Goal: Task Accomplishment & Management: Use online tool/utility

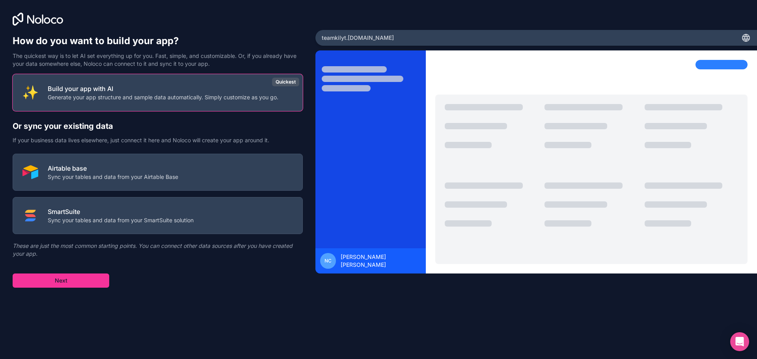
click at [140, 180] on button "Airtable base Sync your tables and data from your Airtable Base" at bounding box center [158, 172] width 290 height 37
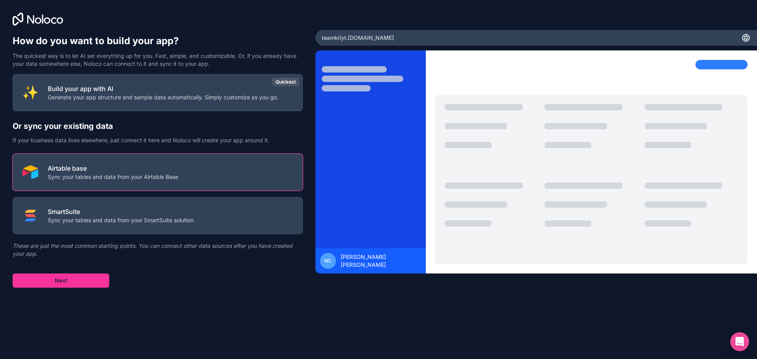
click at [76, 285] on button "Next" at bounding box center [61, 281] width 97 height 14
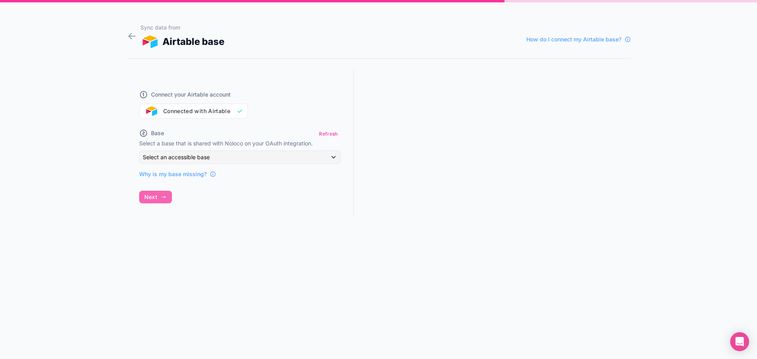
click at [223, 109] on div "Connect your Airtable account Connected with Airtable" at bounding box center [239, 100] width 201 height 38
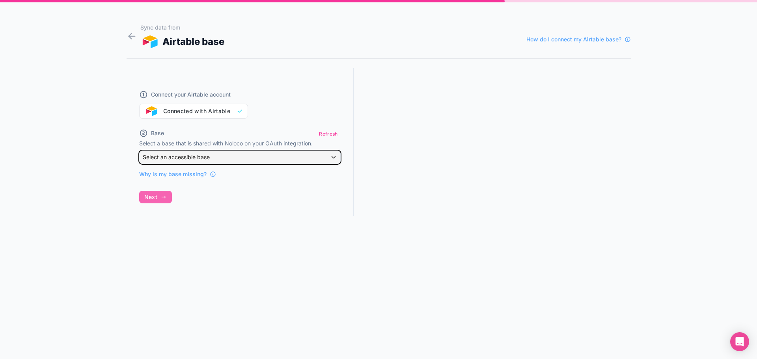
click at [243, 160] on div "Select an accessible base" at bounding box center [240, 157] width 201 height 13
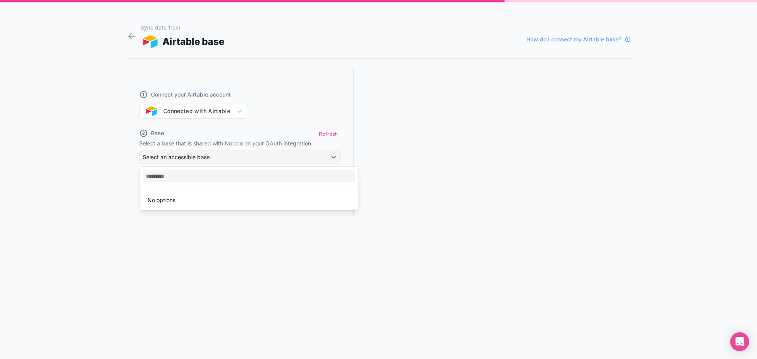
click at [224, 108] on div at bounding box center [378, 179] width 757 height 359
click at [219, 114] on div "Connect your Airtable account Connected with Airtable" at bounding box center [239, 100] width 201 height 38
click at [243, 114] on div "Connect your Airtable account Connected with Airtable" at bounding box center [239, 100] width 201 height 38
click at [154, 110] on div "Connect your Airtable account Connected with Airtable" at bounding box center [239, 100] width 201 height 38
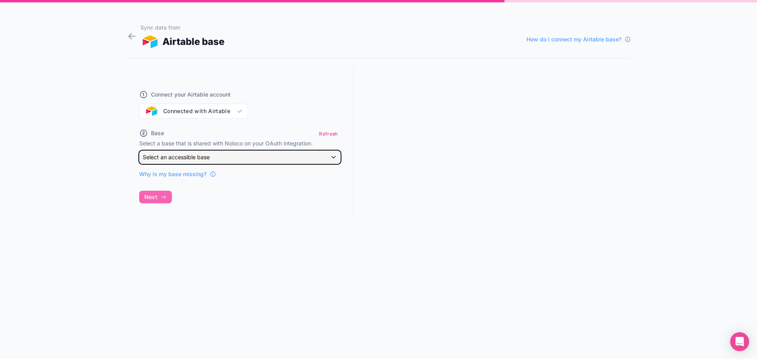
click at [232, 158] on div "Select an accessible base" at bounding box center [240, 157] width 201 height 13
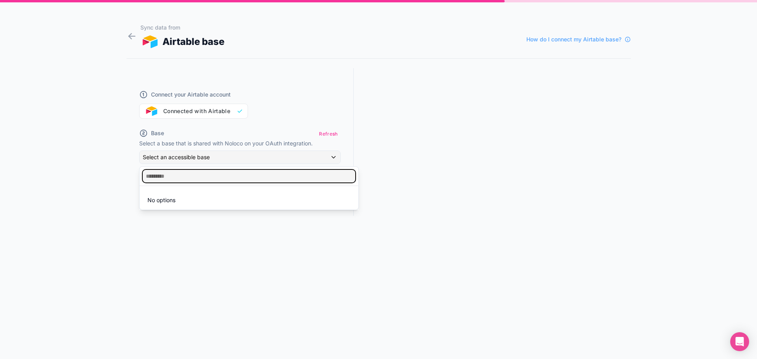
click at [170, 177] on input "text" at bounding box center [249, 176] width 212 height 13
type input "**"
click at [337, 131] on div at bounding box center [378, 179] width 757 height 359
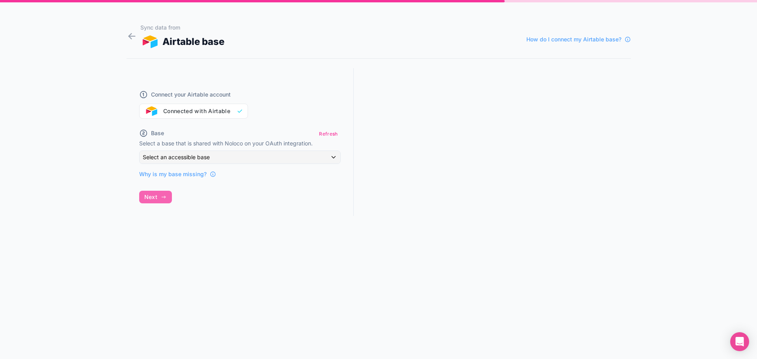
click at [328, 136] on button "Refresh" at bounding box center [328, 133] width 24 height 11
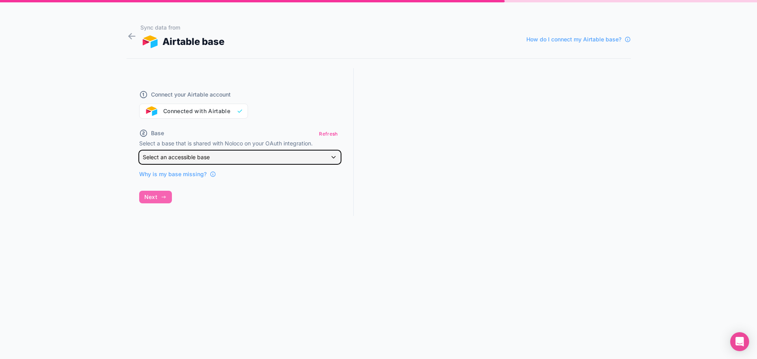
click at [265, 152] on div "Select an accessible base" at bounding box center [240, 157] width 201 height 13
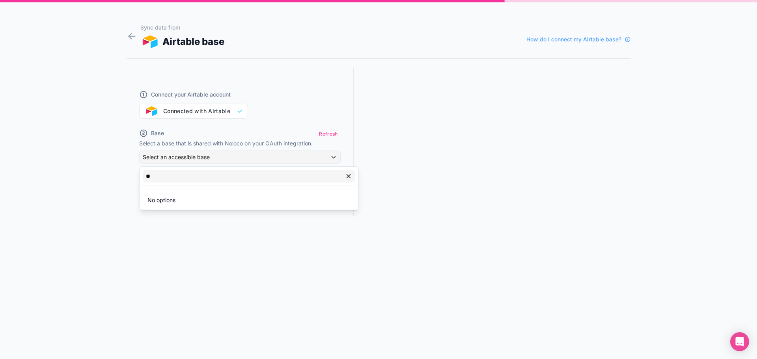
click at [350, 177] on icon "button" at bounding box center [348, 176] width 7 height 7
click at [303, 99] on div at bounding box center [378, 179] width 757 height 359
drag, startPoint x: 242, startPoint y: 113, endPoint x: 182, endPoint y: 110, distance: 59.6
click at [241, 113] on div "Connect your Airtable account Connected with Airtable" at bounding box center [239, 100] width 201 height 38
click at [167, 110] on div "Connect your Airtable account Connected with Airtable" at bounding box center [239, 100] width 201 height 38
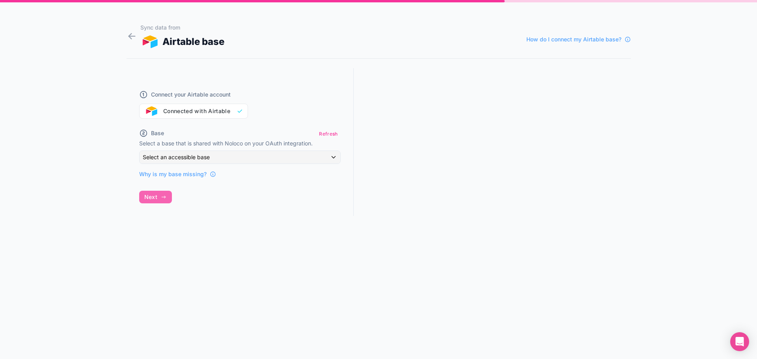
click at [169, 92] on span "Connect your Airtable account" at bounding box center [191, 95] width 80 height 8
click at [174, 175] on span "Why is my base missing?" at bounding box center [172, 174] width 67 height 8
click at [579, 36] on span "How do I connect my Airtable base?" at bounding box center [573, 39] width 95 height 8
click at [227, 111] on div "Connect your Airtable account Connected with Airtable" at bounding box center [239, 100] width 201 height 38
drag, startPoint x: 241, startPoint y: 108, endPoint x: 170, endPoint y: 110, distance: 70.6
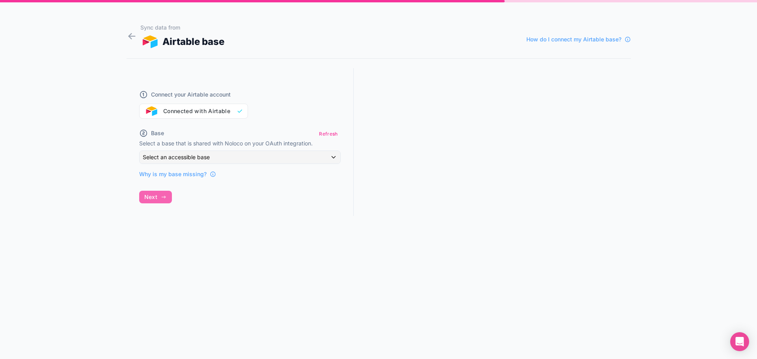
click at [235, 111] on div "Connect your Airtable account Connected with Airtable" at bounding box center [239, 100] width 201 height 38
click at [169, 110] on div "Connect your Airtable account Connected with Airtable" at bounding box center [239, 100] width 201 height 38
click at [163, 112] on div "Connect your Airtable account Connected with Airtable" at bounding box center [239, 100] width 201 height 38
click at [148, 110] on div "Connect your Airtable account Connected with Airtable" at bounding box center [239, 100] width 201 height 38
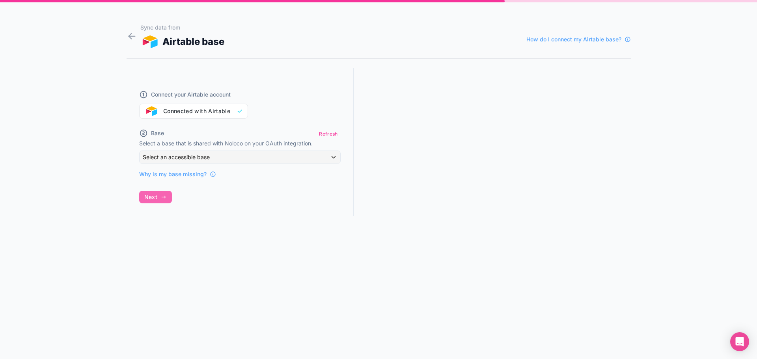
click at [148, 110] on div "Connect your Airtable account Connected with Airtable" at bounding box center [239, 100] width 201 height 38
click at [162, 197] on div "Connect your Airtable account Connected with Airtable Base Refresh Select a bas…" at bounding box center [240, 149] width 227 height 162
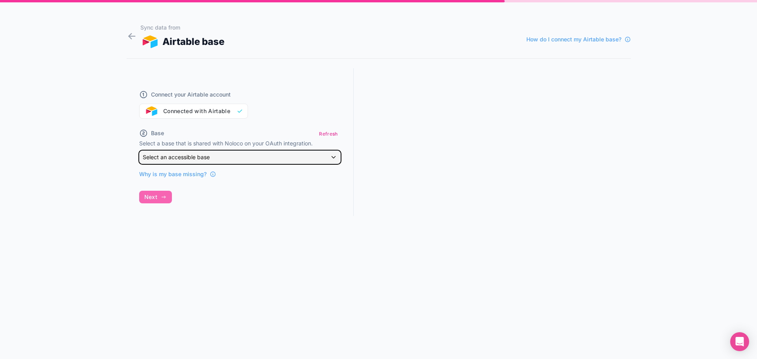
click at [211, 159] on div "Select an accessible base" at bounding box center [240, 157] width 201 height 13
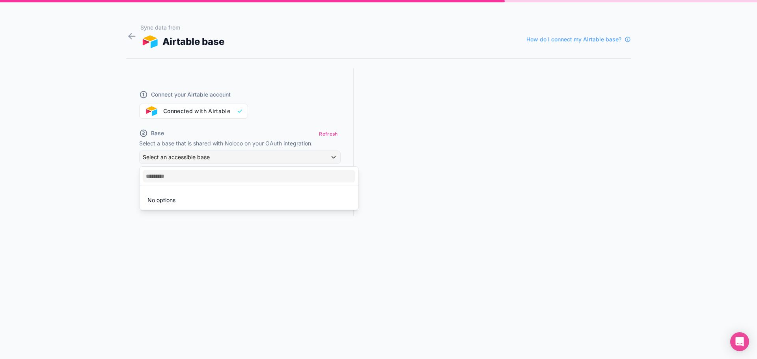
click at [203, 202] on li "No options" at bounding box center [249, 200] width 216 height 16
drag, startPoint x: 341, startPoint y: 272, endPoint x: 486, endPoint y: 279, distance: 144.4
click at [344, 274] on div at bounding box center [378, 179] width 757 height 359
click at [135, 33] on icon at bounding box center [132, 36] width 11 height 11
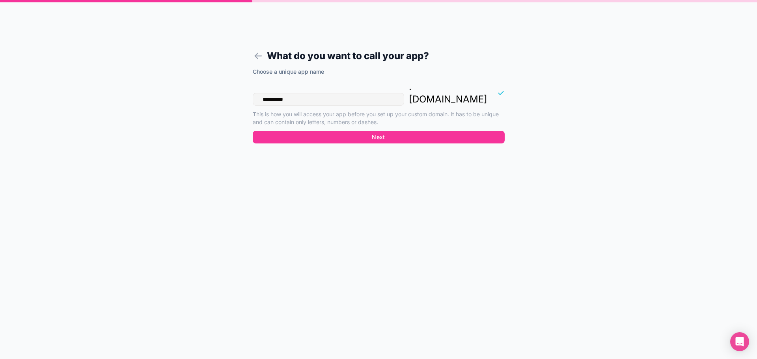
drag, startPoint x: 320, startPoint y: 90, endPoint x: 220, endPoint y: 91, distance: 100.5
click at [220, 91] on div "**********" at bounding box center [378, 179] width 757 height 359
type input "*******"
click at [389, 131] on button "Next" at bounding box center [379, 137] width 252 height 13
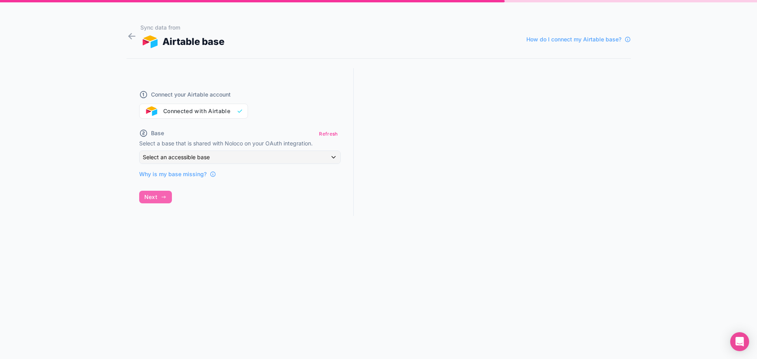
click at [221, 104] on div "Connect your Airtable account Connected with Airtable" at bounding box center [239, 100] width 201 height 38
click at [220, 114] on div "Connect your Airtable account Connected with Airtable" at bounding box center [239, 100] width 201 height 38
click at [247, 111] on div "Connect your Airtable account Connected with Airtable" at bounding box center [239, 100] width 201 height 38
click at [188, 113] on div "Connect your Airtable account Connected with Airtable" at bounding box center [239, 100] width 201 height 38
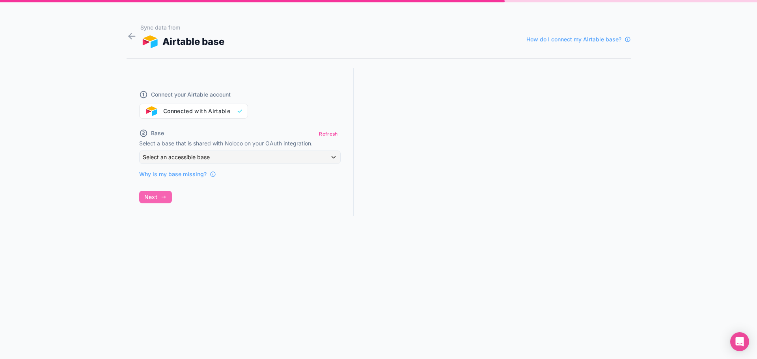
click at [155, 115] on div "Connect your Airtable account Connected with Airtable" at bounding box center [239, 100] width 201 height 38
click at [325, 135] on button "Refresh" at bounding box center [328, 133] width 24 height 11
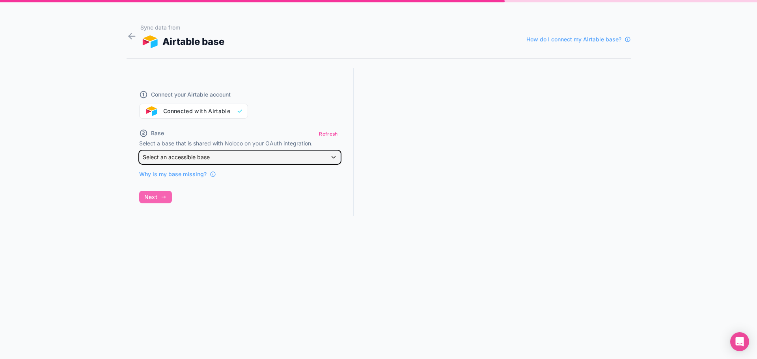
click at [320, 158] on div "Select an accessible base" at bounding box center [240, 157] width 201 height 13
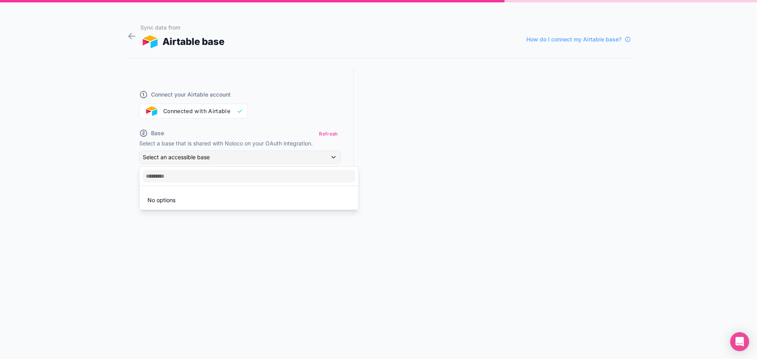
click at [191, 242] on div at bounding box center [378, 179] width 757 height 359
click at [155, 197] on div "Connect your Airtable account Connected with Airtable Base Refresh Select a bas…" at bounding box center [240, 149] width 227 height 162
click at [158, 197] on div "Connect your Airtable account Connected with Airtable Base Refresh Select a bas…" at bounding box center [240, 149] width 227 height 162
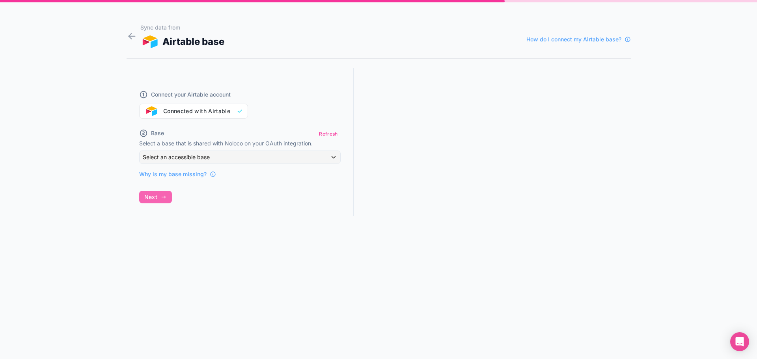
click at [158, 197] on div "Connect your Airtable account Connected with Airtable Base Refresh Select a bas…" at bounding box center [240, 149] width 227 height 162
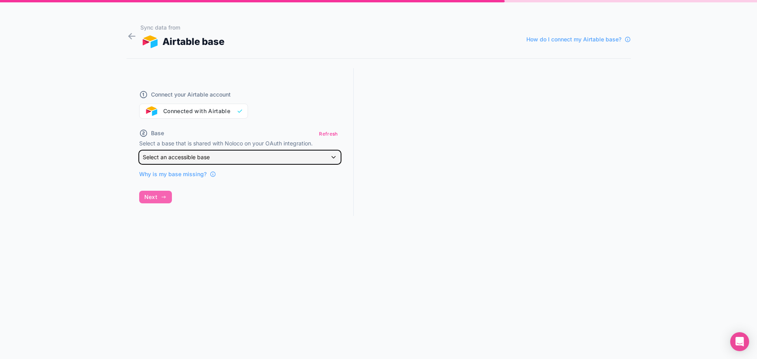
click at [208, 158] on span "Select an accessible base" at bounding box center [176, 157] width 67 height 7
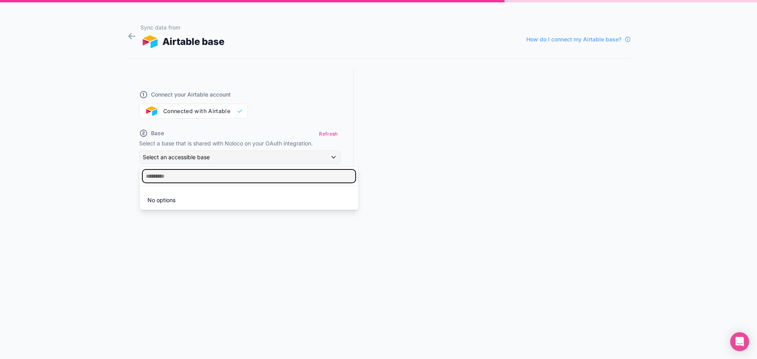
click at [257, 176] on input "text" at bounding box center [249, 176] width 212 height 13
type input "*****"
click at [74, 173] on div at bounding box center [378, 179] width 757 height 359
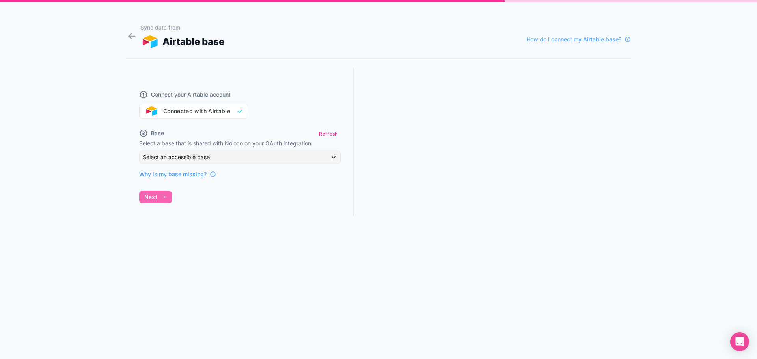
click at [329, 136] on button "Refresh" at bounding box center [328, 133] width 24 height 11
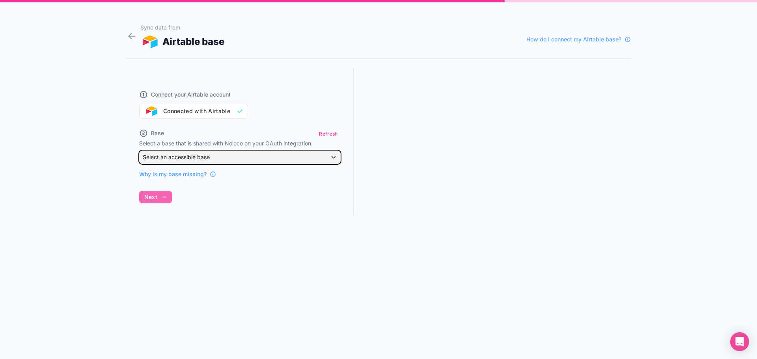
click at [277, 156] on div "Select an accessible base" at bounding box center [240, 157] width 201 height 13
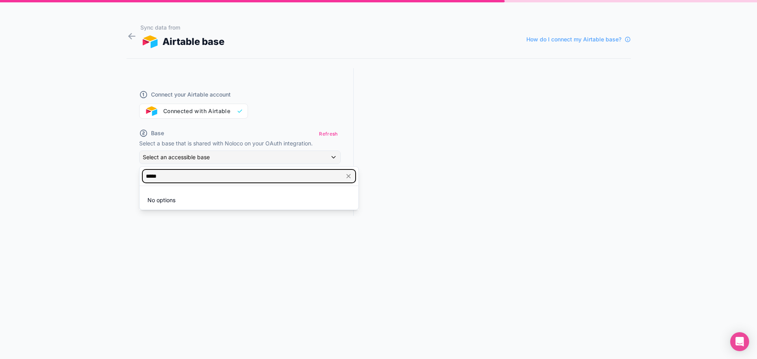
click at [196, 177] on input "*****" at bounding box center [249, 176] width 212 height 13
click at [193, 247] on div at bounding box center [378, 179] width 757 height 359
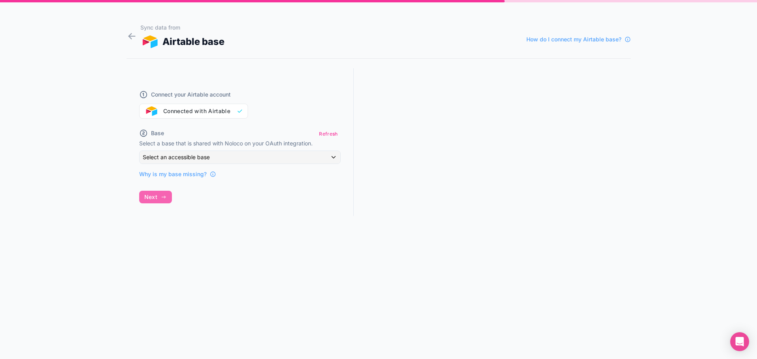
click at [85, 168] on div "Sync data from Airtable base How do I connect my Airtable base? Connect your Ai…" at bounding box center [378, 179] width 757 height 359
click at [180, 112] on div "Connect your Airtable account Connected with Airtable" at bounding box center [239, 100] width 201 height 38
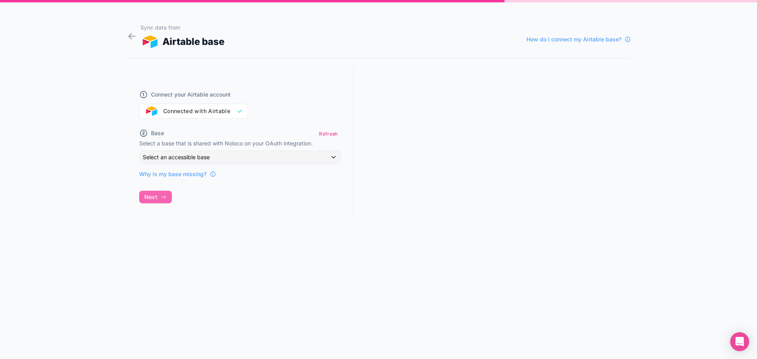
click at [151, 196] on div "Connect your Airtable account Connected with Airtable Base Refresh Select a bas…" at bounding box center [240, 149] width 227 height 162
click at [192, 176] on span "Why is my base missing?" at bounding box center [172, 174] width 67 height 8
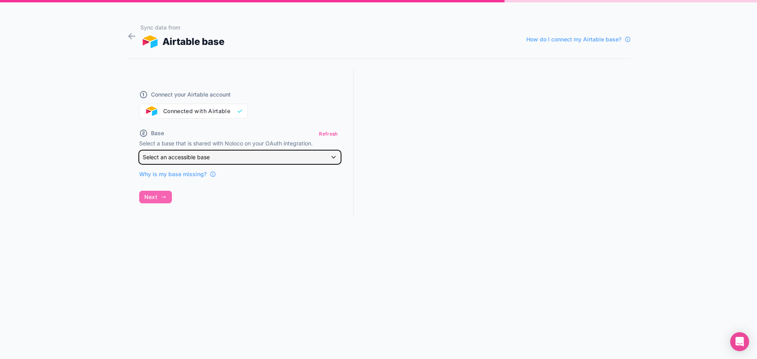
click at [206, 155] on span "Select an accessible base" at bounding box center [176, 157] width 67 height 7
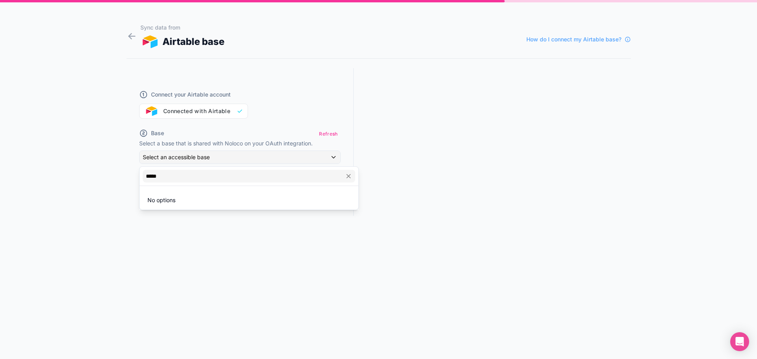
click at [195, 113] on div at bounding box center [378, 179] width 757 height 359
drag, startPoint x: 195, startPoint y: 113, endPoint x: 128, endPoint y: 111, distance: 67.0
click at [194, 113] on div "Connect your Airtable account Connected with Airtable" at bounding box center [239, 100] width 201 height 38
click at [128, 111] on div "Connect your Airtable account Connected with Airtable Base Refresh Select a bas…" at bounding box center [240, 149] width 227 height 162
click at [158, 100] on div "Connect your Airtable account Connected with Airtable" at bounding box center [239, 100] width 201 height 38
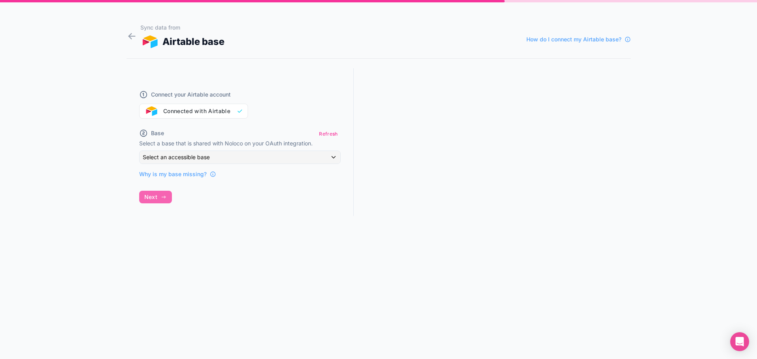
click at [157, 92] on span "Connect your Airtable account" at bounding box center [191, 95] width 80 height 8
click at [209, 96] on span "Connect your Airtable account" at bounding box center [191, 95] width 80 height 8
click at [199, 108] on div "Connect your Airtable account Connected with Airtable" at bounding box center [239, 100] width 201 height 38
click at [175, 104] on div "Connect your Airtable account Connected with Airtable" at bounding box center [239, 100] width 201 height 38
click at [125, 32] on div "Sync data from Airtable base How do I connect my Airtable base? Connect your Ai…" at bounding box center [378, 179] width 757 height 359
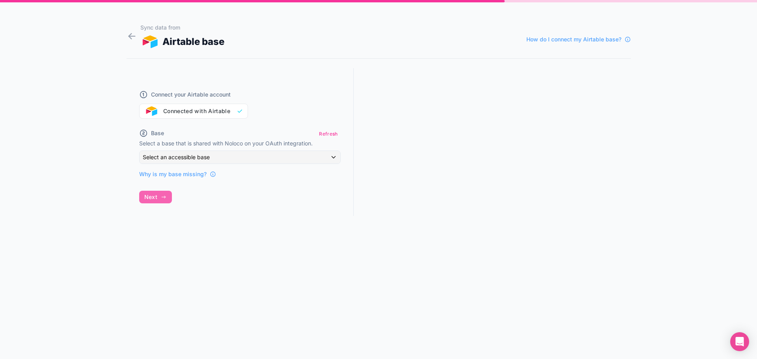
click at [130, 35] on icon at bounding box center [129, 34] width 3 height 3
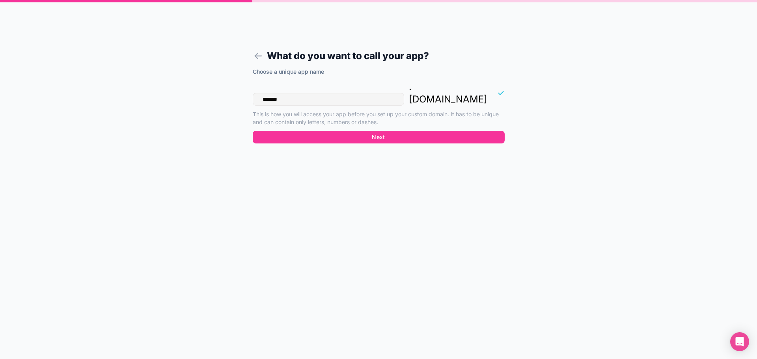
click at [257, 54] on icon at bounding box center [256, 54] width 3 height 3
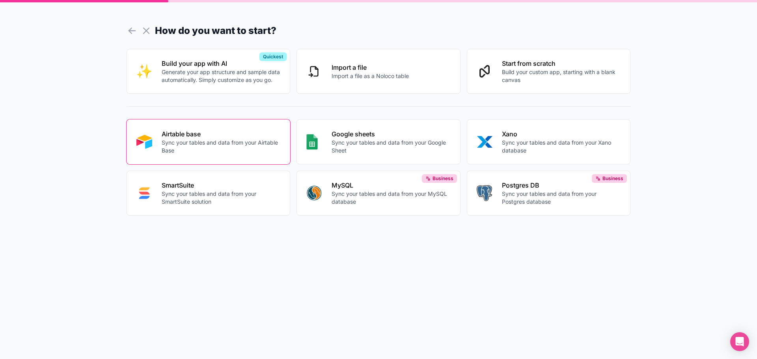
click at [133, 32] on icon at bounding box center [132, 30] width 11 height 11
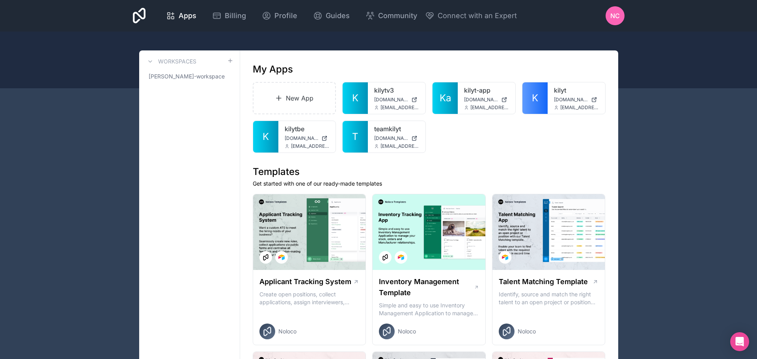
click at [0, 0] on icon at bounding box center [0, 0] width 0 height 0
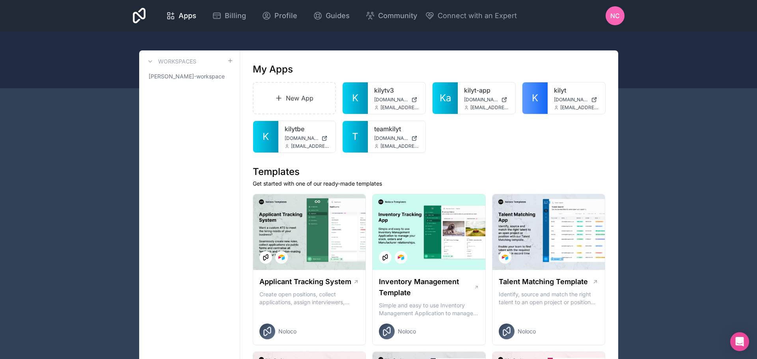
click at [195, 80] on span "[PERSON_NAME]-workspace" at bounding box center [187, 77] width 76 height 8
click at [617, 12] on span "NC" at bounding box center [614, 15] width 9 height 9
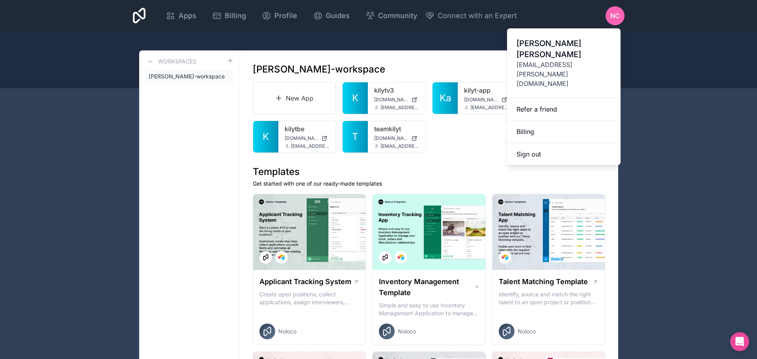
drag, startPoint x: 245, startPoint y: 12, endPoint x: 231, endPoint y: 17, distance: 14.6
click at [244, 11] on link "Billing" at bounding box center [229, 15] width 47 height 17
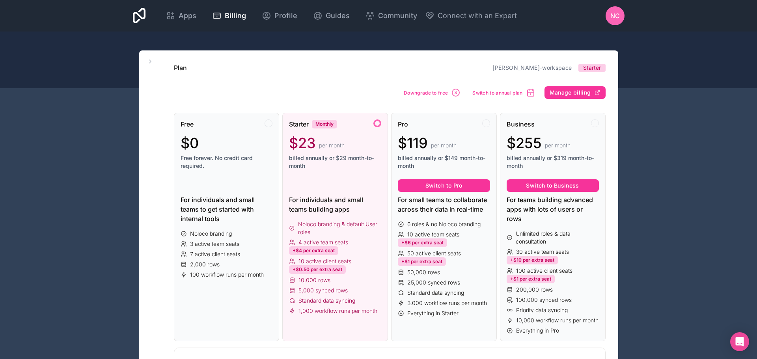
click at [280, 7] on link "Profile" at bounding box center [279, 15] width 48 height 17
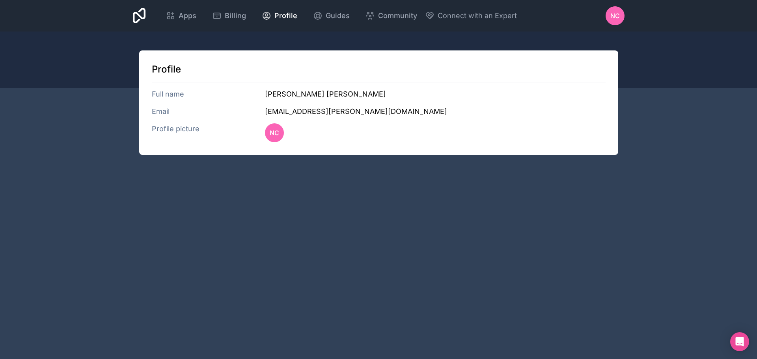
click at [335, 9] on link "Guides" at bounding box center [331, 15] width 49 height 17
click at [190, 17] on span "Apps" at bounding box center [188, 15] width 18 height 11
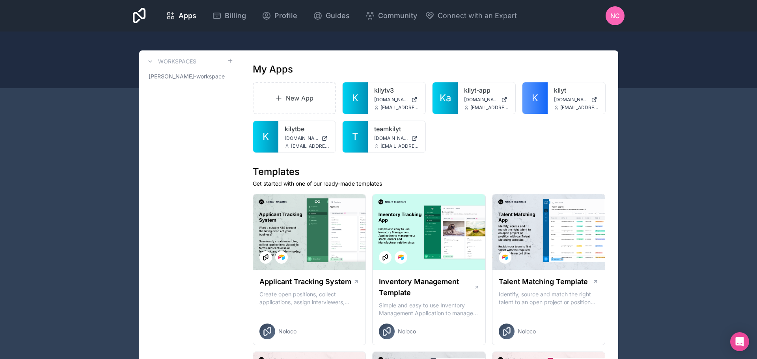
click at [558, 101] on span "[DOMAIN_NAME]" at bounding box center [571, 100] width 34 height 6
click at [0, 0] on icon at bounding box center [0, 0] width 0 height 0
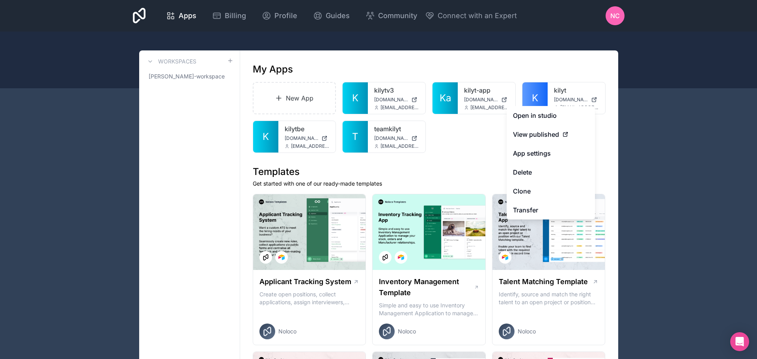
click at [559, 116] on link "Open in studio" at bounding box center [550, 115] width 88 height 19
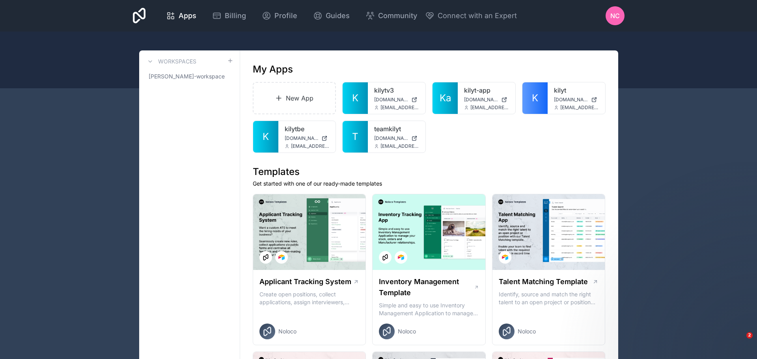
scroll to position [4, 0]
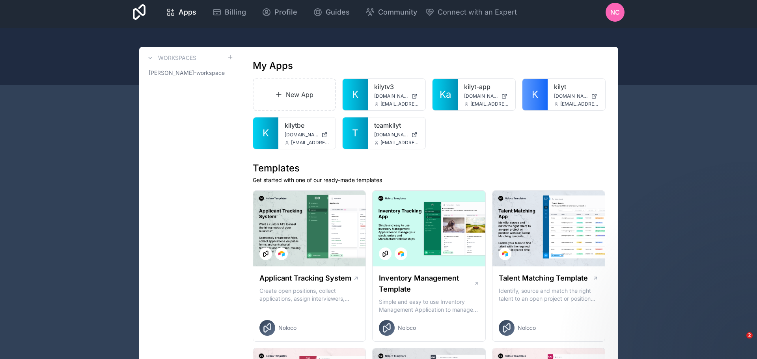
click at [0, 0] on icon at bounding box center [0, 0] width 0 height 0
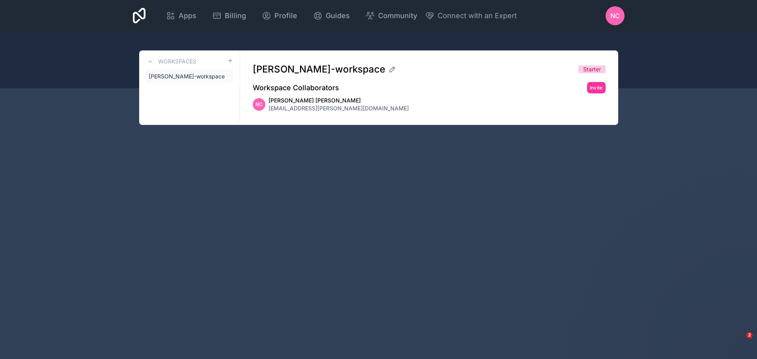
click at [176, 74] on span "[PERSON_NAME]-workspace" at bounding box center [187, 77] width 76 height 8
click at [151, 62] on icon at bounding box center [150, 61] width 6 height 6
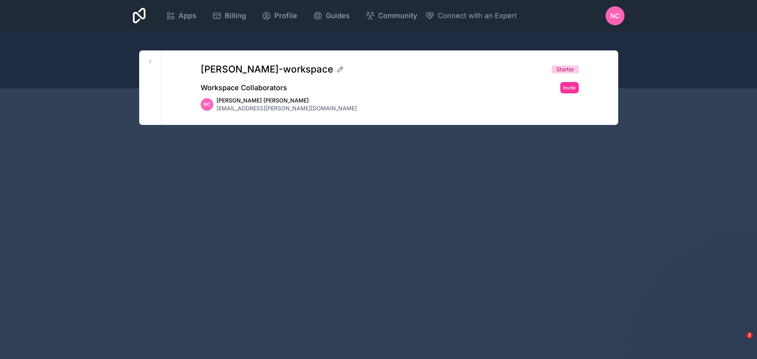
click at [151, 62] on icon at bounding box center [150, 61] width 6 height 6
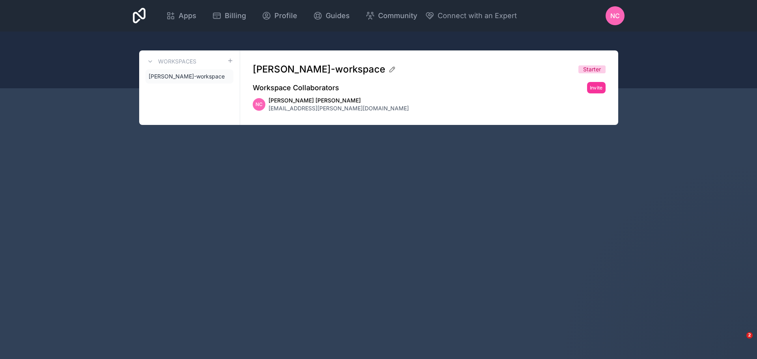
click at [184, 77] on span "[PERSON_NAME]-workspace" at bounding box center [187, 77] width 76 height 8
click at [177, 13] on div "Apps" at bounding box center [181, 15] width 30 height 11
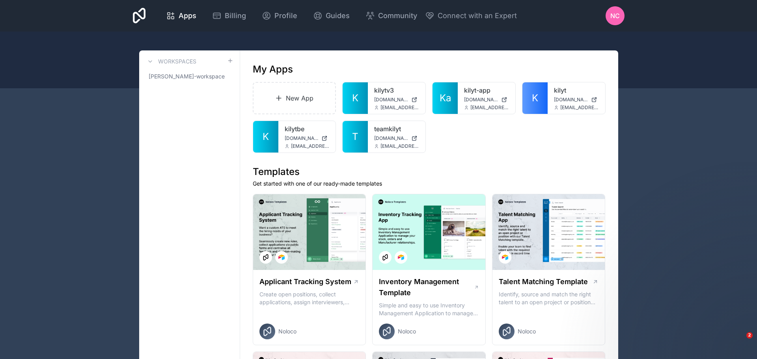
click at [184, 78] on span "[PERSON_NAME]-workspace" at bounding box center [187, 77] width 76 height 8
click at [0, 0] on div at bounding box center [0, 0] width 0 height 0
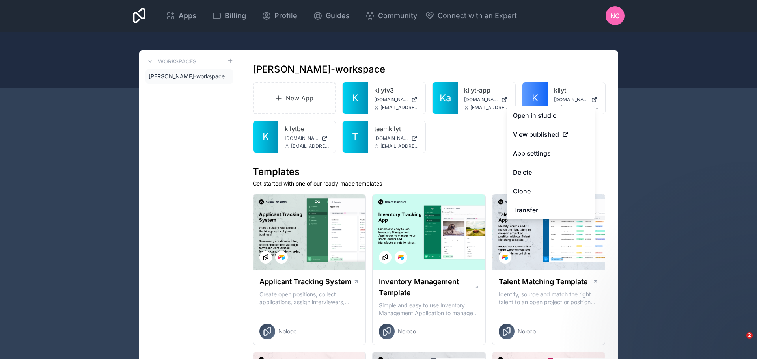
click at [533, 116] on link "Open in studio" at bounding box center [550, 115] width 88 height 19
